Goal: Task Accomplishment & Management: Use online tool/utility

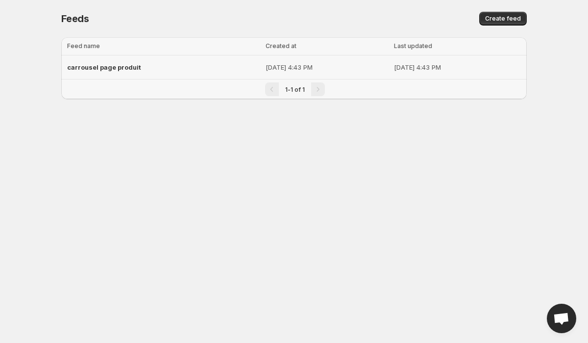
click at [266, 72] on p "[DATE] 4:43 PM" at bounding box center [327, 67] width 123 height 10
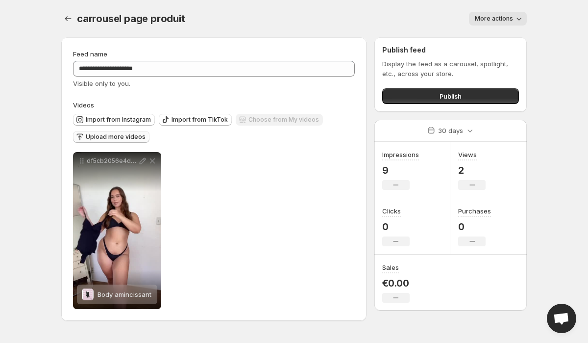
click at [108, 140] on span "Upload more videos" at bounding box center [116, 137] width 60 height 8
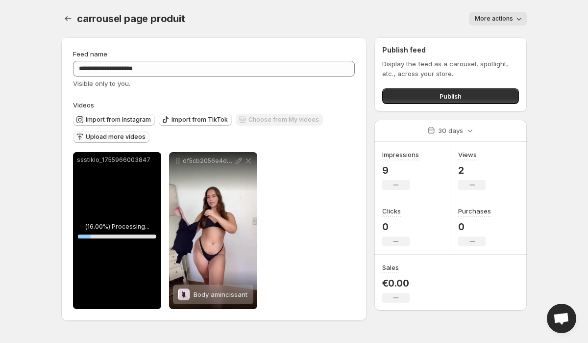
click at [122, 137] on span "Upload more videos" at bounding box center [116, 137] width 60 height 8
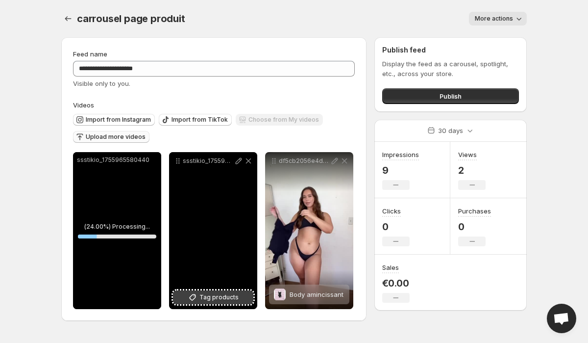
click at [223, 296] on span "Tag products" at bounding box center [219, 297] width 39 height 10
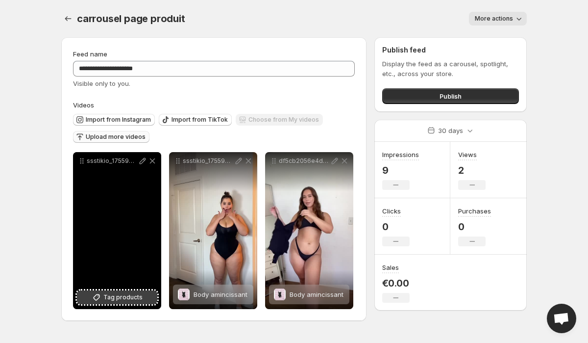
click at [108, 302] on span "Tag products" at bounding box center [122, 297] width 39 height 10
